Goal: Find specific page/section: Find specific page/section

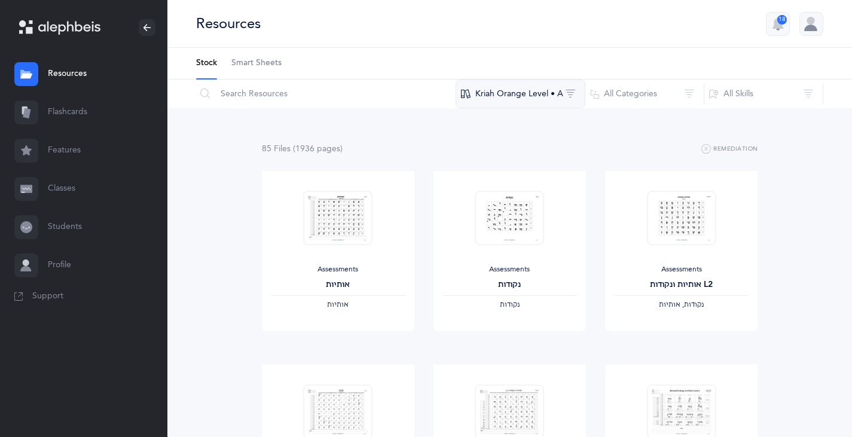
click at [509, 93] on button "Kriah Orange Level • A" at bounding box center [520, 93] width 130 height 29
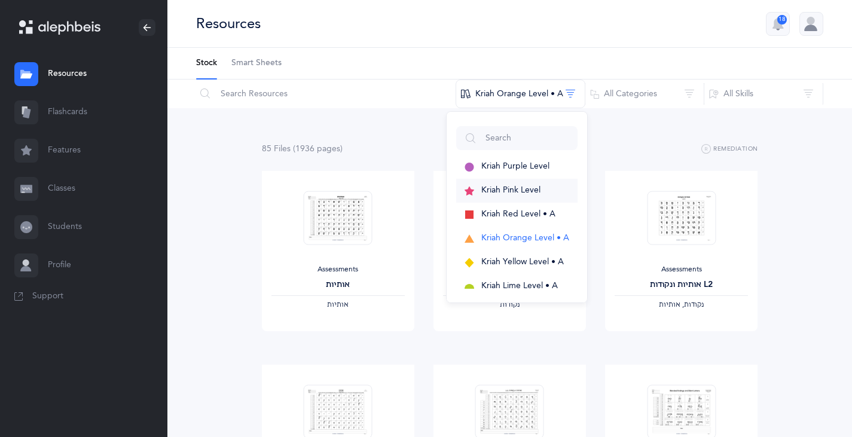
click at [495, 188] on span "Kriah Pink Level" at bounding box center [510, 190] width 59 height 10
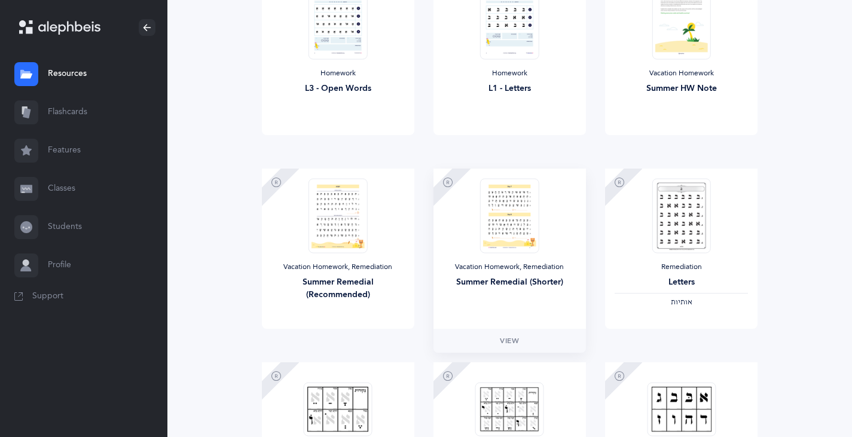
scroll to position [987, 0]
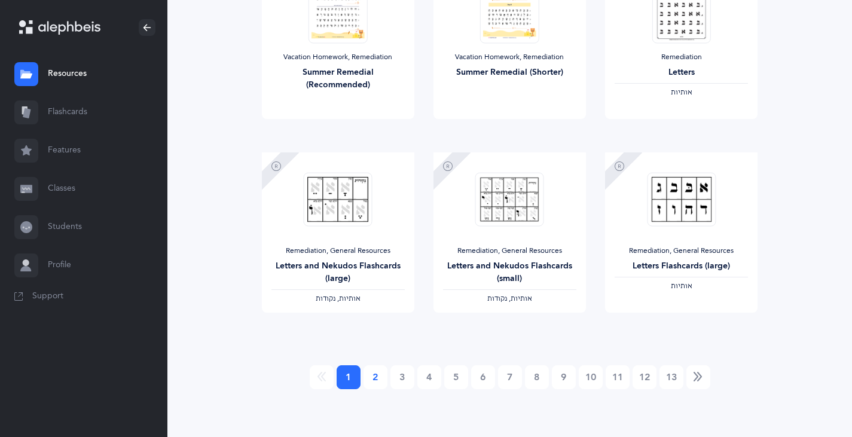
click at [370, 379] on link "2" at bounding box center [375, 377] width 24 height 24
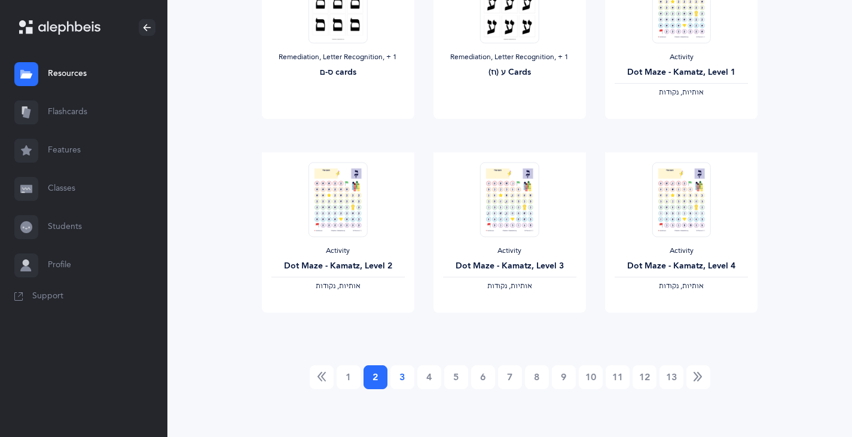
click at [405, 379] on link "3" at bounding box center [402, 377] width 24 height 24
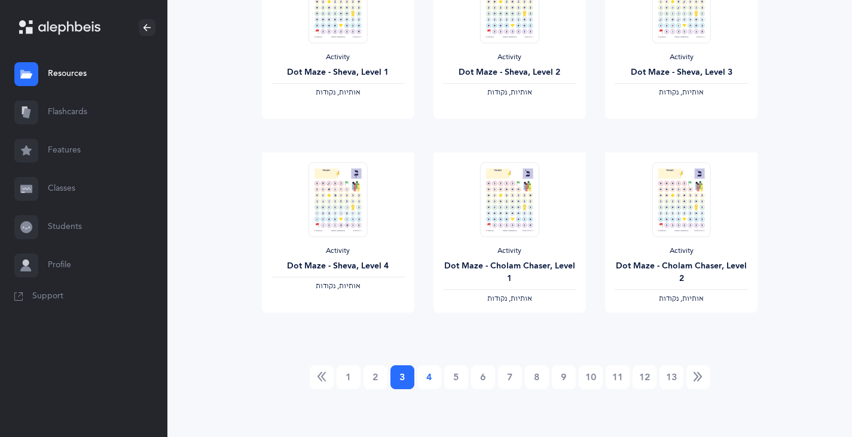
click at [429, 379] on link "4" at bounding box center [429, 377] width 24 height 24
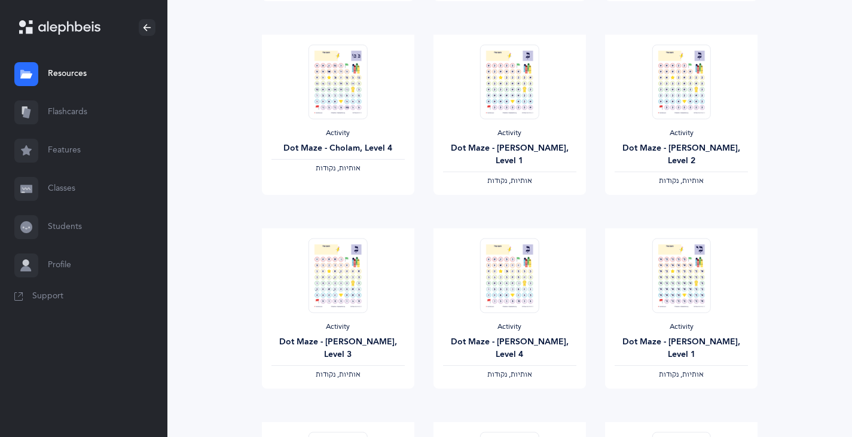
scroll to position [956, 0]
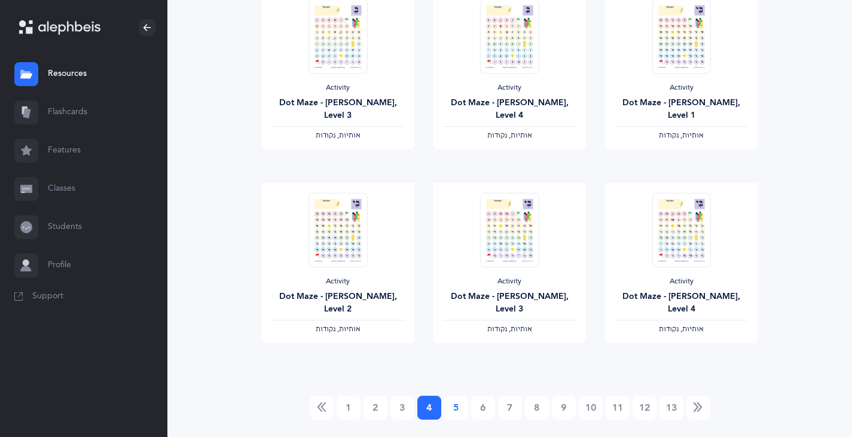
click at [459, 406] on link "5" at bounding box center [456, 408] width 24 height 24
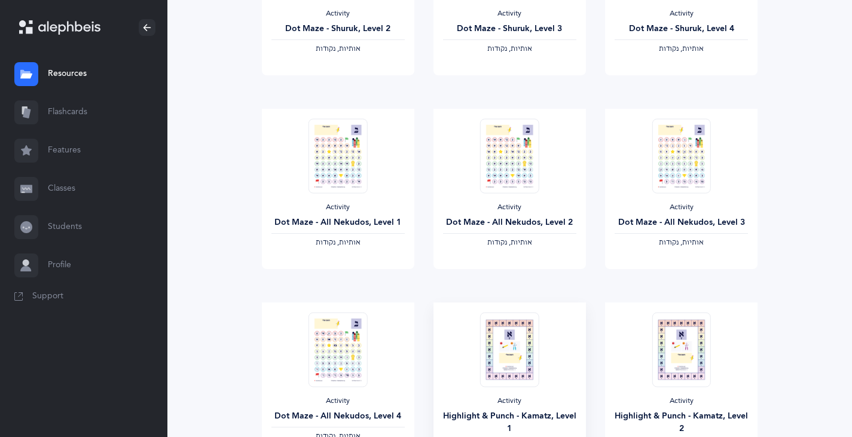
scroll to position [987, 0]
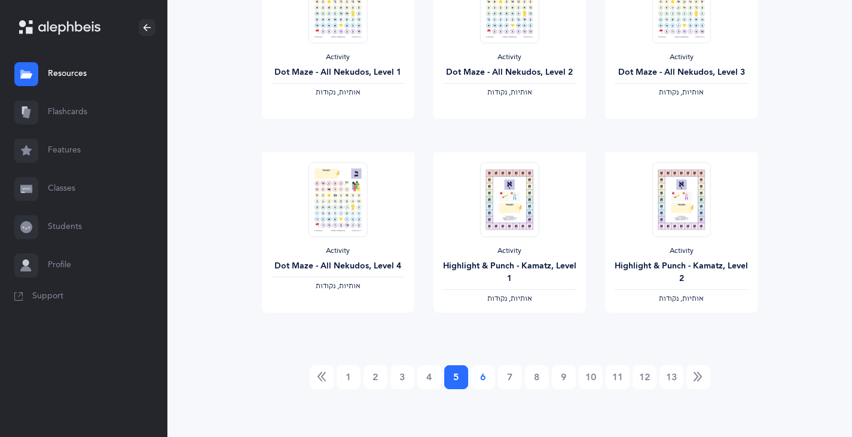
click at [480, 380] on link "6" at bounding box center [483, 377] width 24 height 24
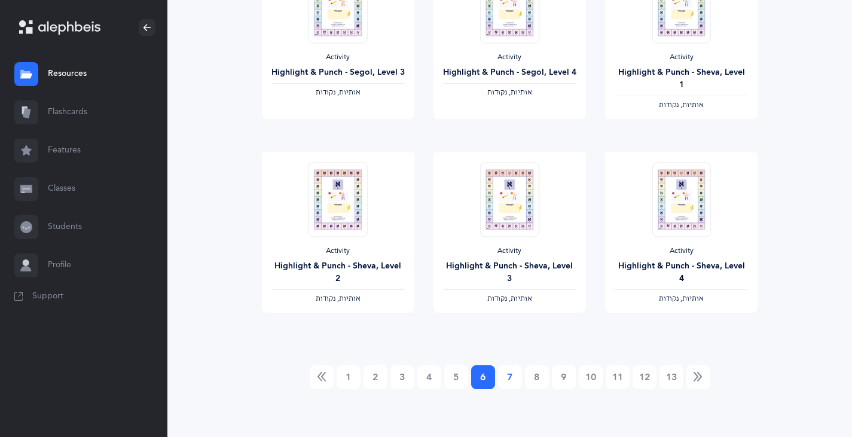
click at [510, 379] on link "7" at bounding box center [510, 377] width 24 height 24
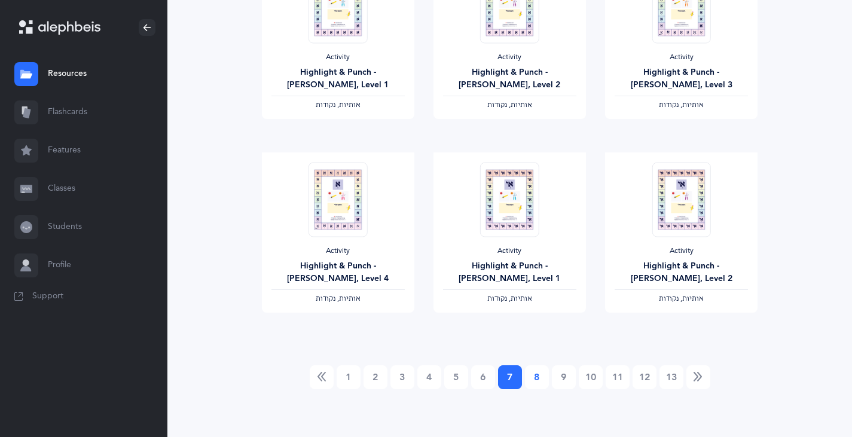
click at [535, 377] on link "8" at bounding box center [537, 377] width 24 height 24
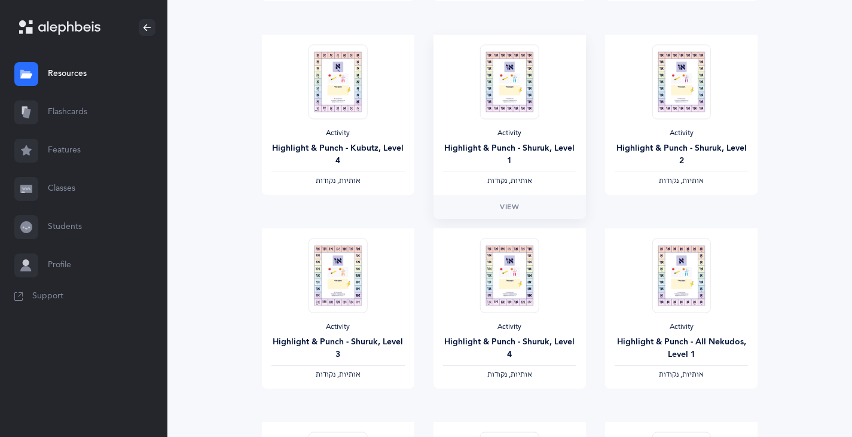
scroll to position [956, 0]
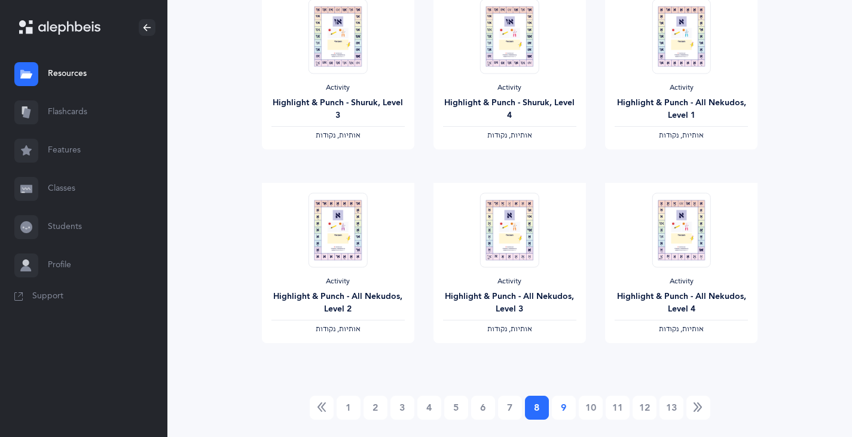
click at [563, 411] on link "9" at bounding box center [564, 408] width 24 height 24
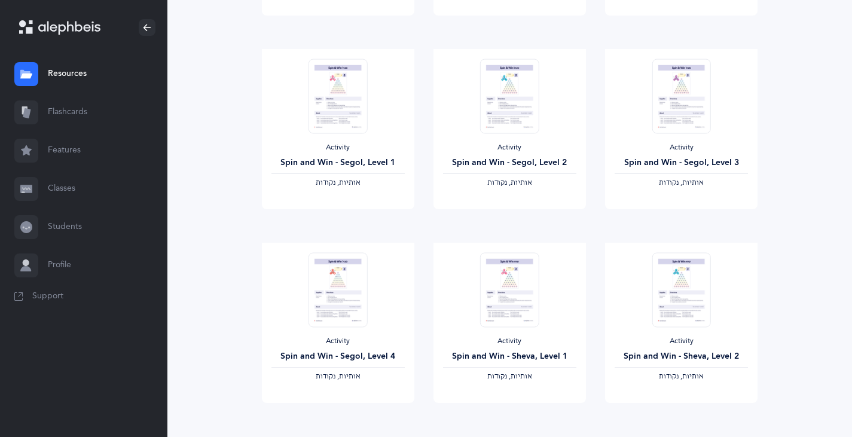
scroll to position [987, 0]
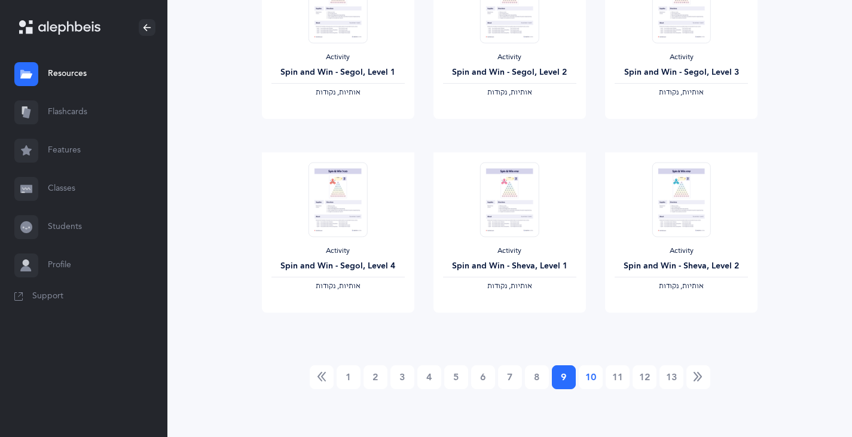
click at [586, 369] on link "10" at bounding box center [590, 377] width 24 height 24
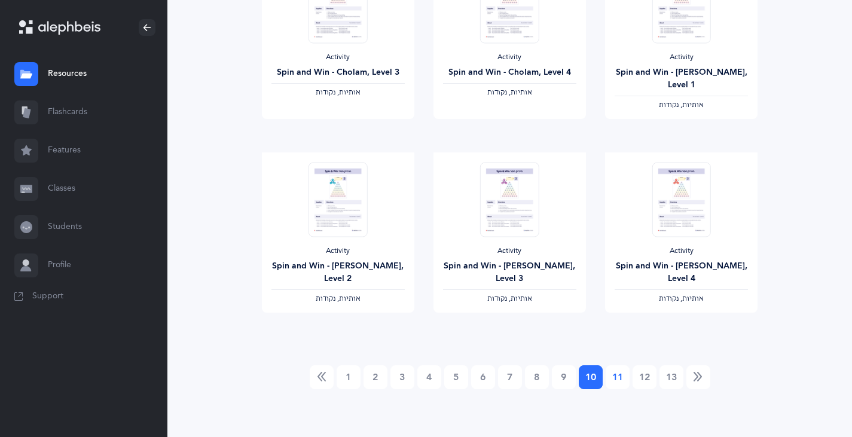
click at [622, 382] on link "11" at bounding box center [617, 377] width 24 height 24
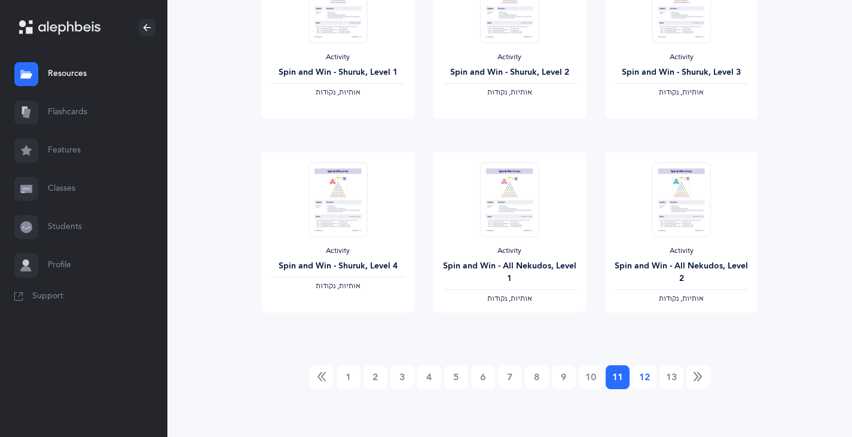
click at [648, 379] on link "12" at bounding box center [644, 377] width 24 height 24
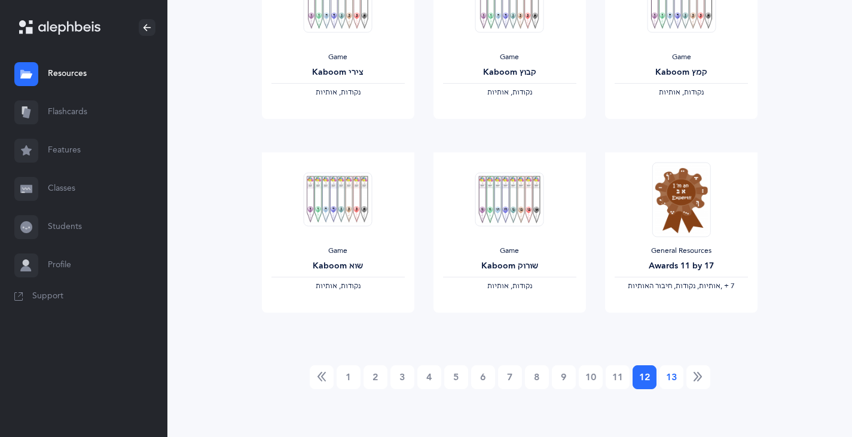
click at [672, 376] on link "13" at bounding box center [671, 377] width 24 height 24
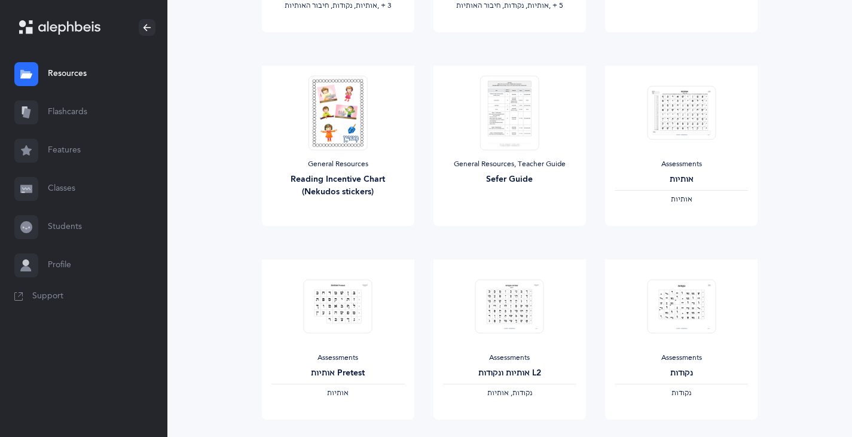
scroll to position [0, 0]
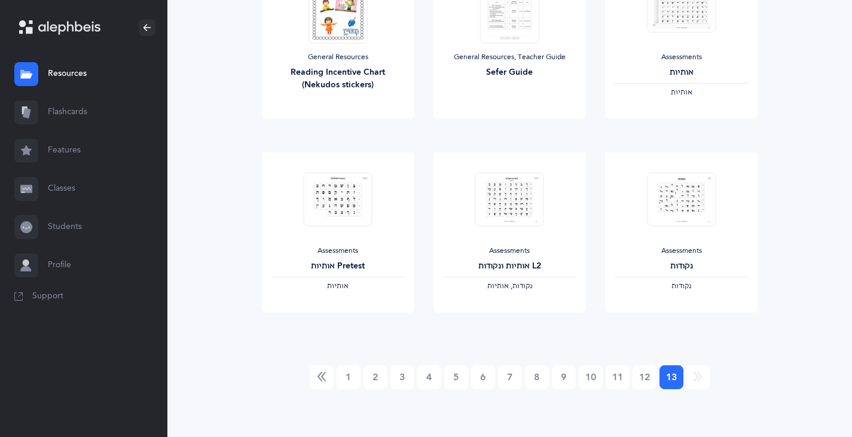
click at [698, 376] on li at bounding box center [698, 377] width 23 height 24
click at [686, 323] on span "View" at bounding box center [681, 324] width 19 height 11
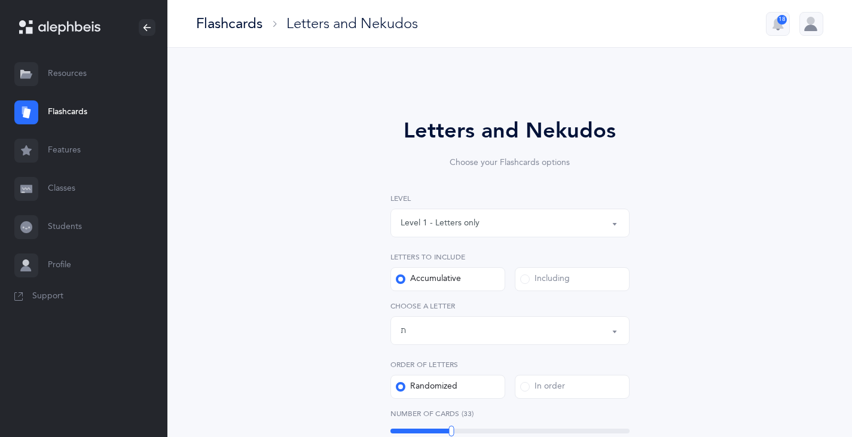
select select "27"
select select "single"
